Goal: Find specific page/section: Find specific page/section

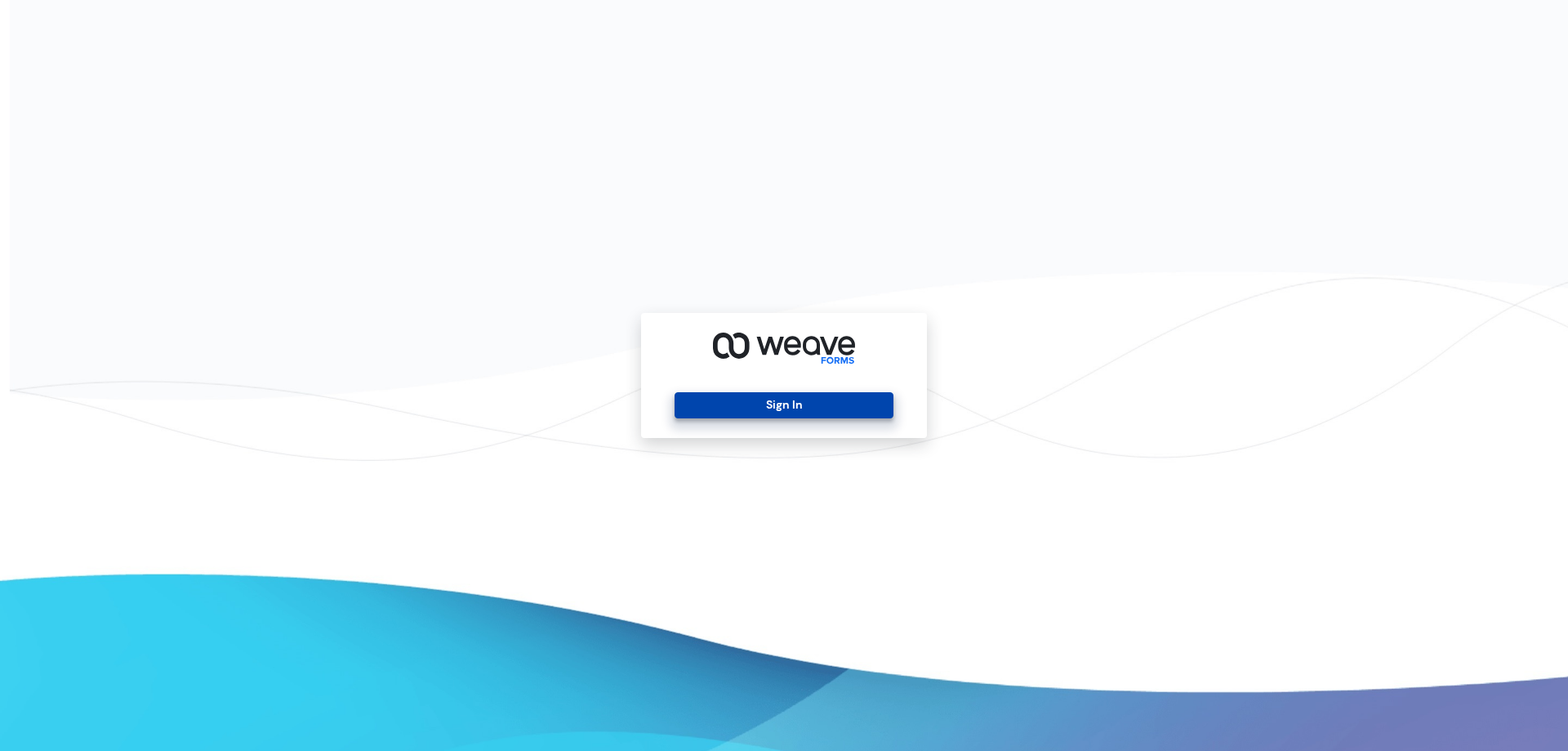
click at [789, 412] on button "Sign In" at bounding box center [783, 405] width 218 height 26
